Goal: Task Accomplishment & Management: Manage account settings

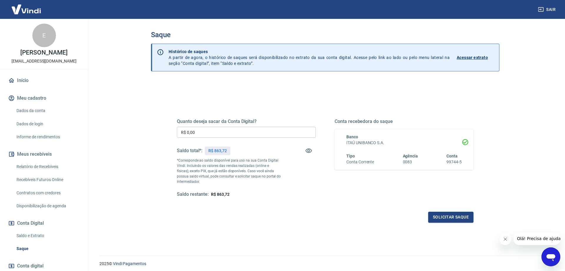
click at [231, 132] on input "R$ 0,00" at bounding box center [246, 132] width 139 height 11
type input "R$ 800,00"
click at [452, 219] on button "Solicitar saque" at bounding box center [450, 216] width 45 height 11
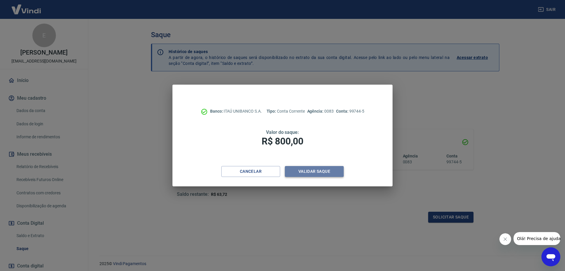
click at [308, 174] on button "Validar saque" at bounding box center [314, 171] width 59 height 11
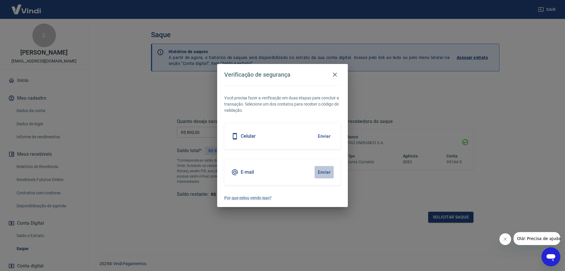
click at [326, 172] on button "Enviar" at bounding box center [324, 172] width 19 height 12
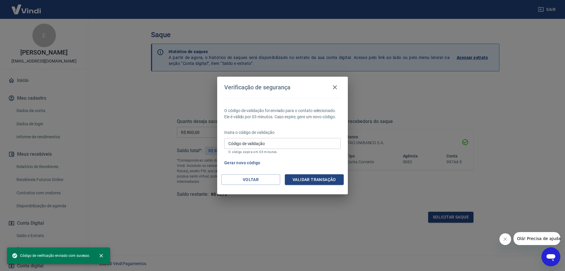
click at [283, 146] on input "Código de validação" at bounding box center [282, 143] width 117 height 11
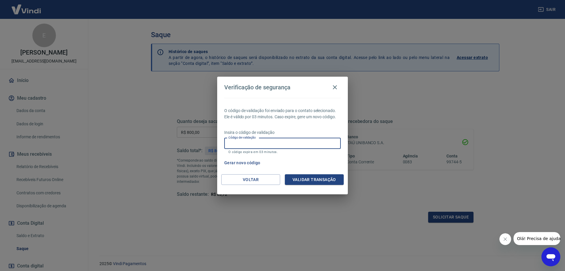
paste input "781390"
type input "781390"
click at [317, 179] on button "Validar transação" at bounding box center [314, 179] width 59 height 11
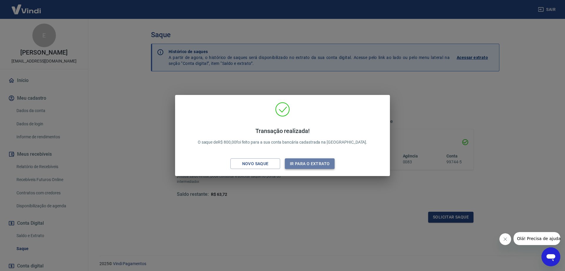
click at [311, 166] on button "Ir para o extrato" at bounding box center [310, 163] width 50 height 11
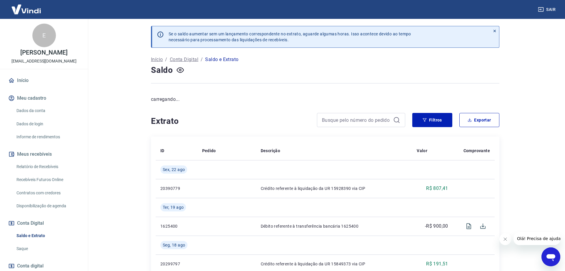
click at [23, 8] on img at bounding box center [26, 9] width 38 height 18
